Goal: Navigation & Orientation: Find specific page/section

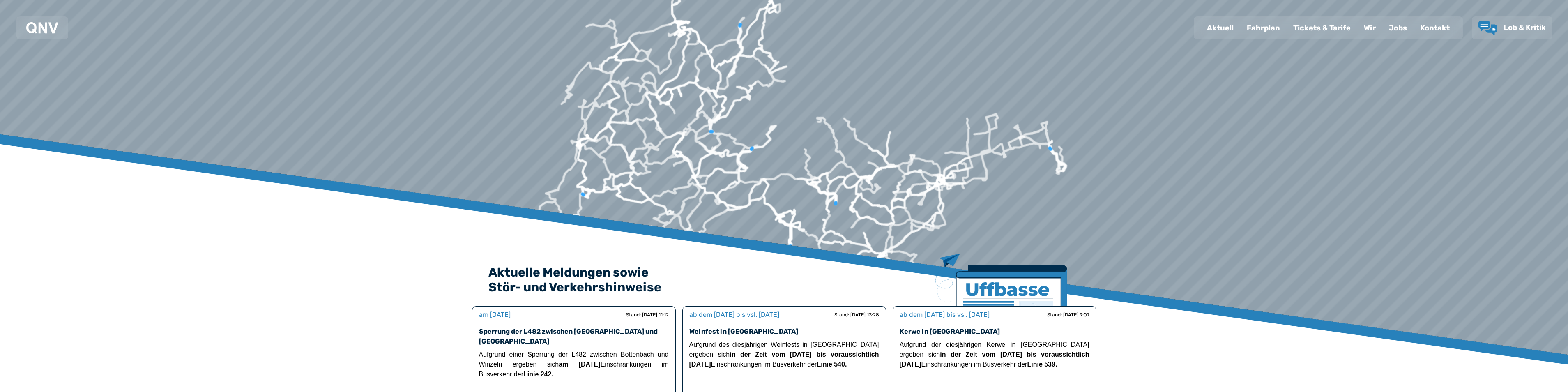
click at [1270, 27] on div "Fahrplan" at bounding box center [1263, 27] width 46 height 21
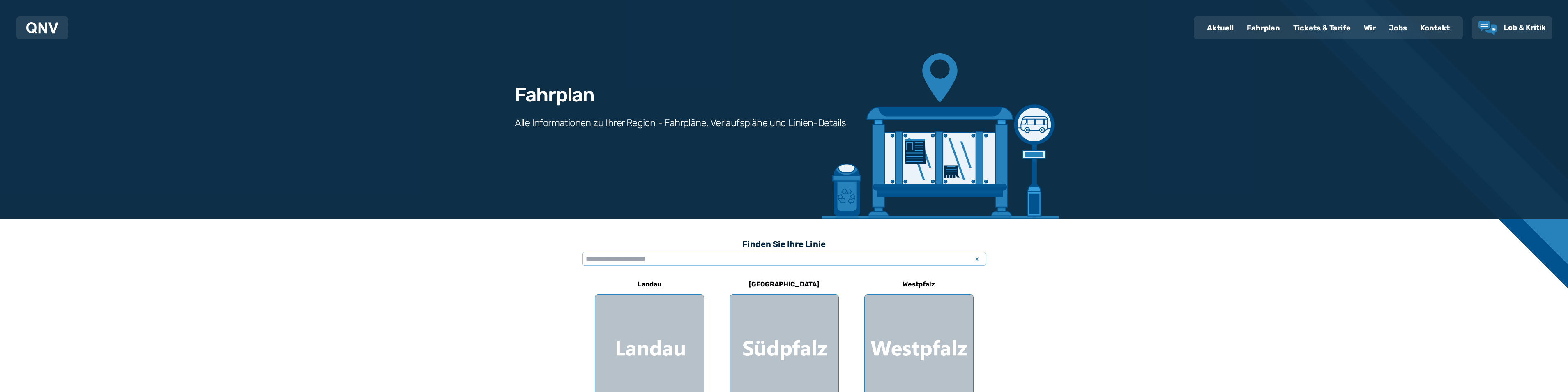
scroll to position [123, 0]
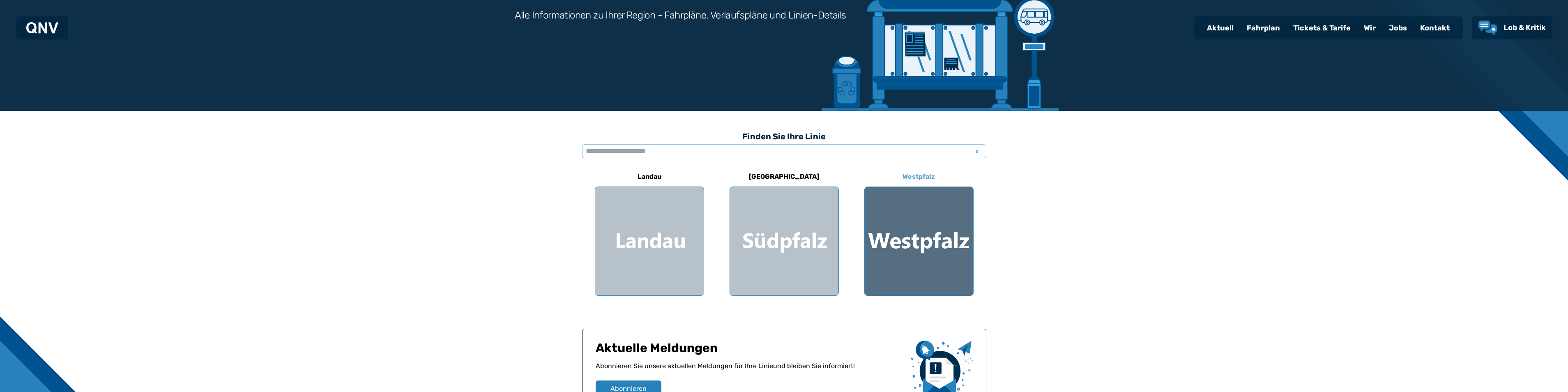
click at [908, 226] on div at bounding box center [918, 241] width 108 height 108
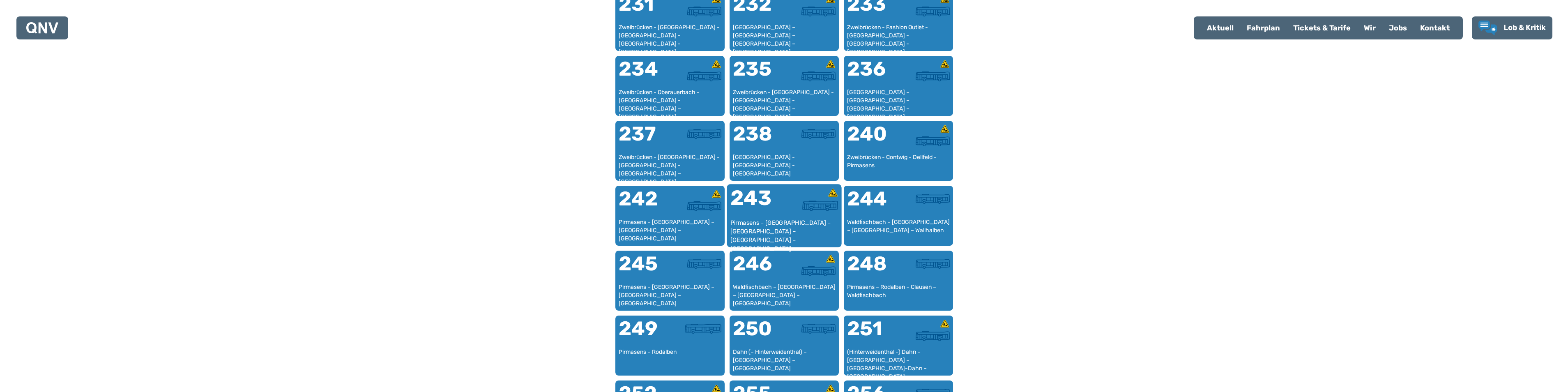
scroll to position [787, 0]
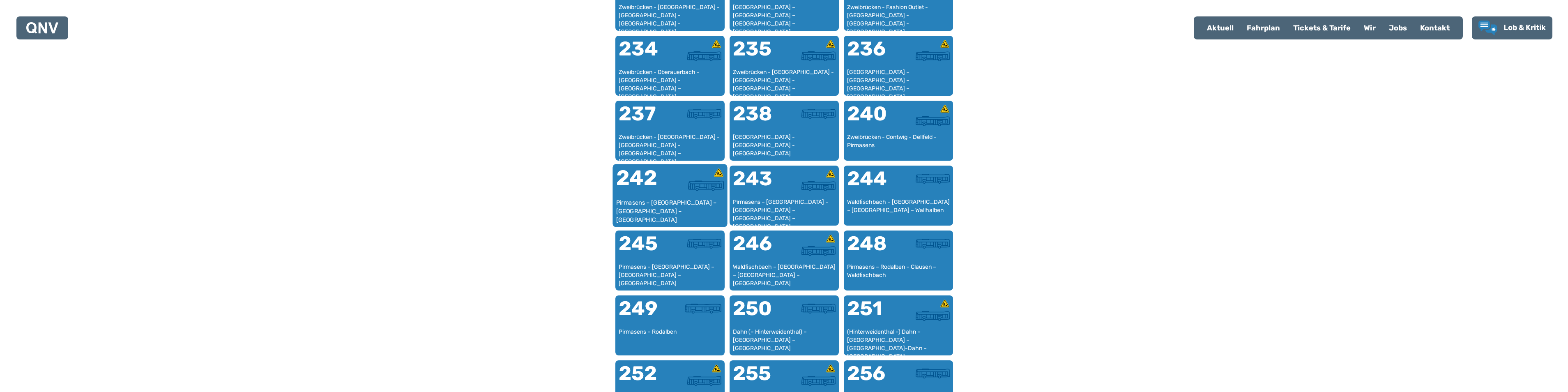
click at [665, 193] on div "242" at bounding box center [642, 183] width 54 height 31
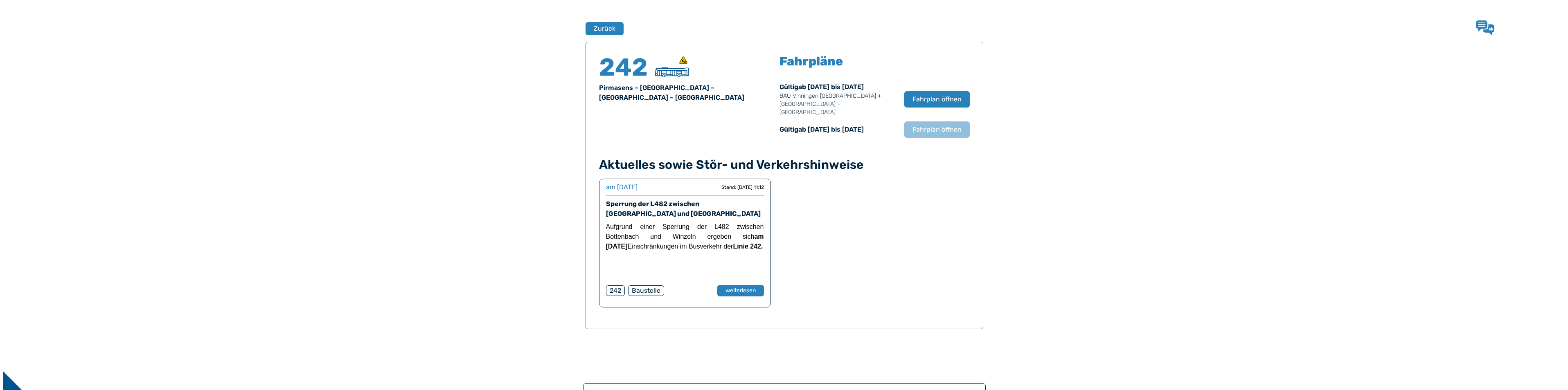
scroll to position [539, 0]
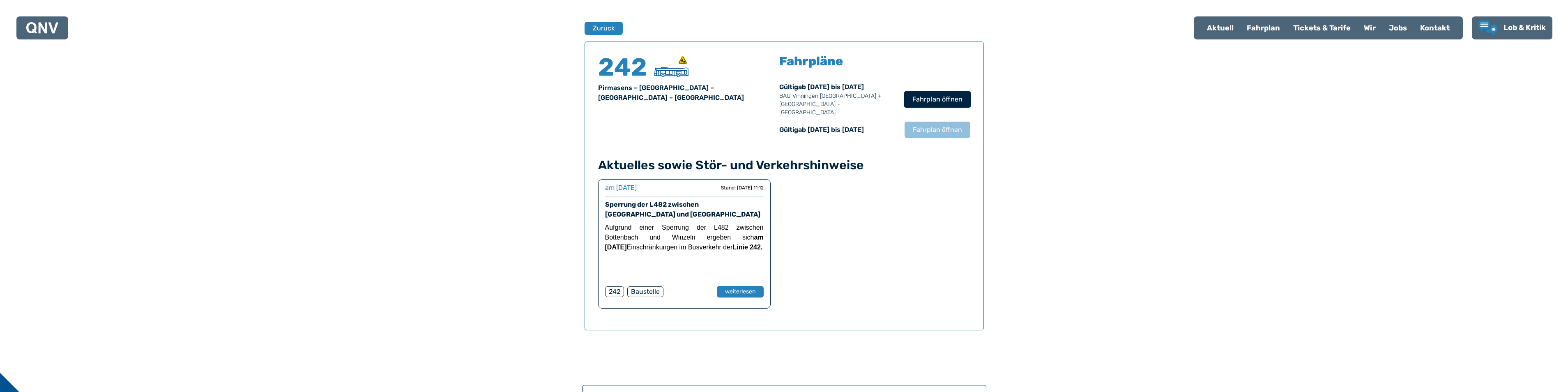
click at [937, 95] on span "Fahrplan öffnen" at bounding box center [937, 100] width 50 height 10
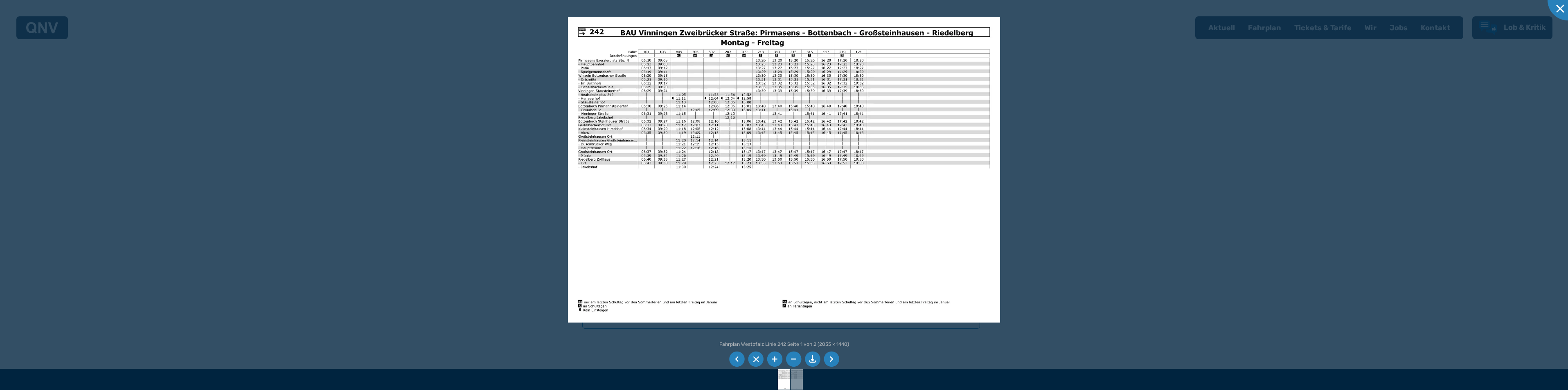
click at [831, 361] on li at bounding box center [831, 359] width 16 height 16
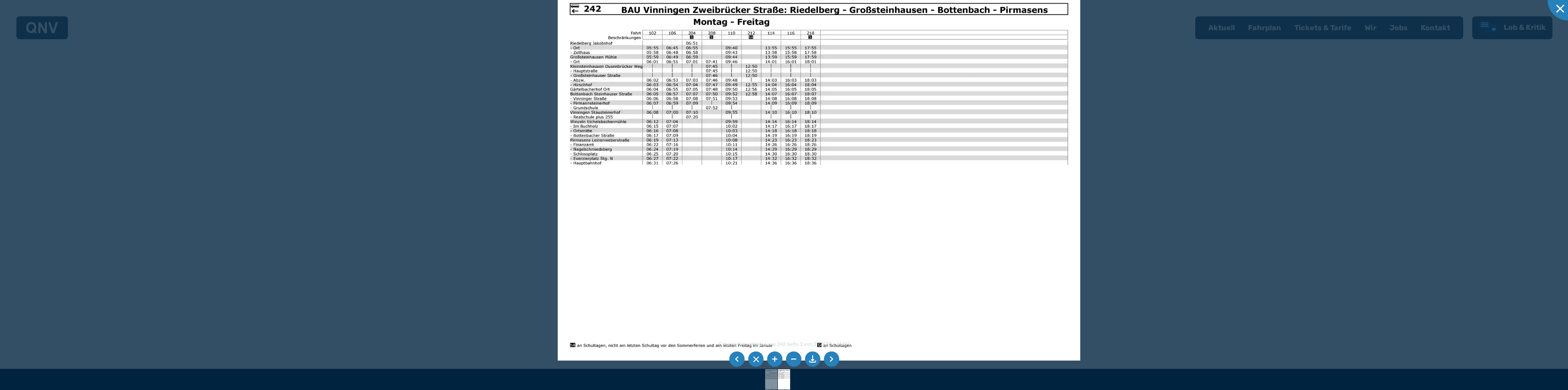
click at [605, 89] on img at bounding box center [819, 176] width 522 height 370
